Goal: Find contact information: Find contact information

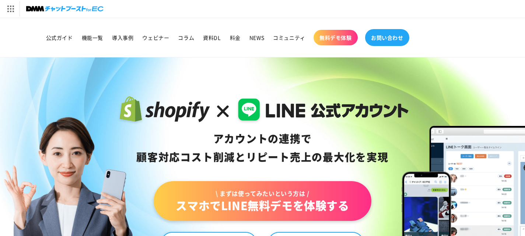
click at [398, 43] on link "お問い合わせ" at bounding box center [387, 37] width 44 height 17
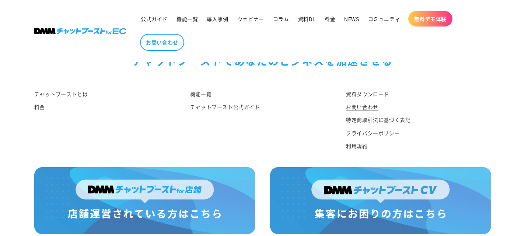
scroll to position [860, 0]
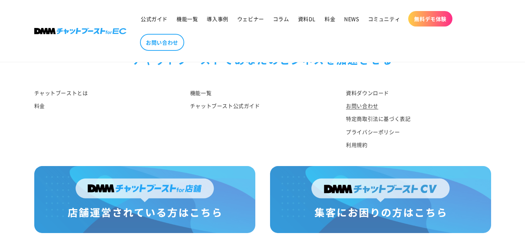
click at [168, 166] on img at bounding box center [144, 199] width 221 height 67
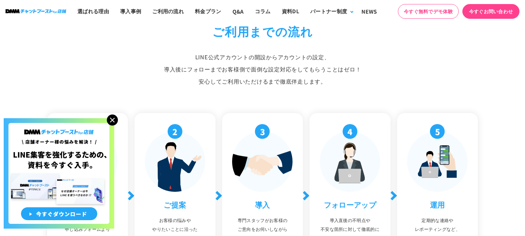
scroll to position [2505, 0]
